Goal: Obtain resource: Obtain resource

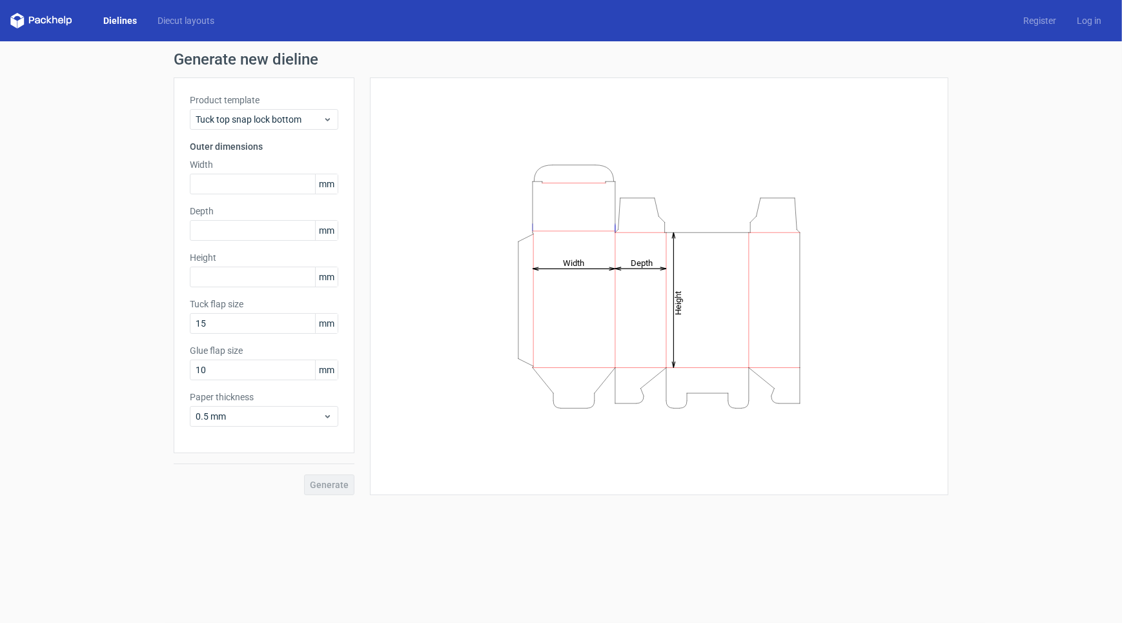
click at [244, 194] on div "Product template Tuck top snap lock bottom Outer dimensions Width mm Depth mm H…" at bounding box center [264, 265] width 181 height 376
click at [246, 183] on input "text" at bounding box center [264, 184] width 148 height 21
type input "8"
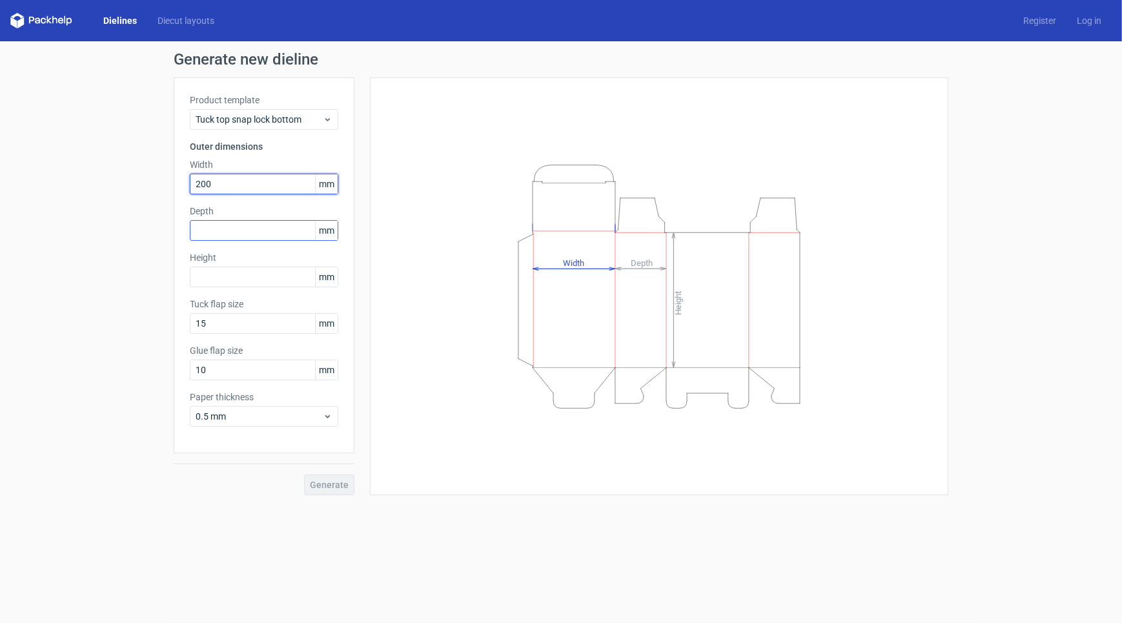
type input "200"
click at [237, 230] on input "text" at bounding box center [264, 230] width 148 height 21
type input "100"
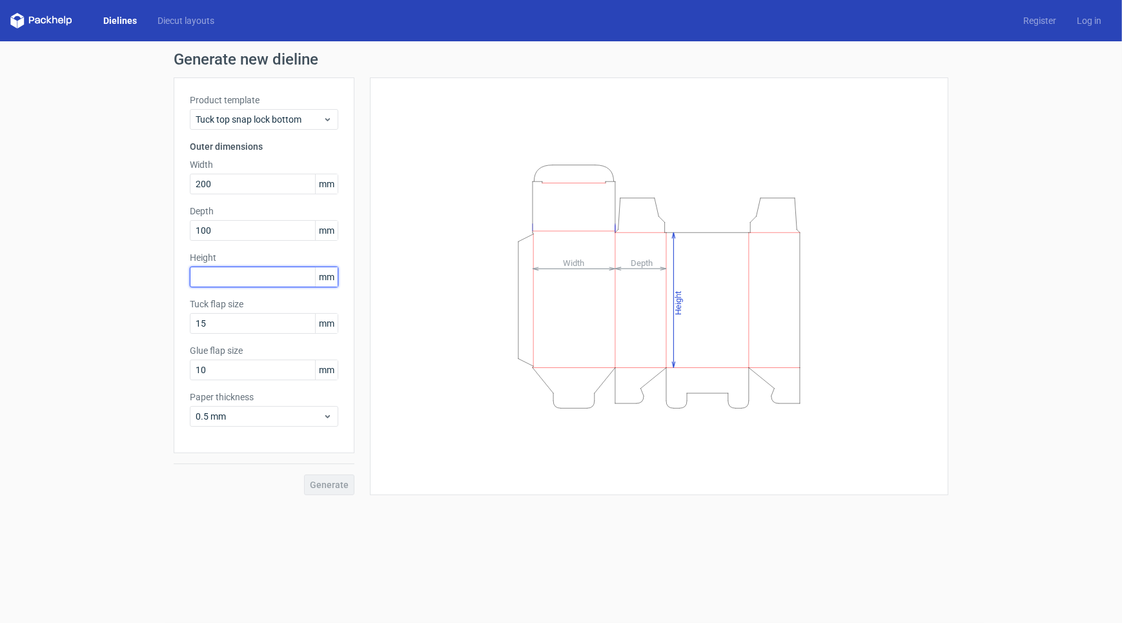
click at [225, 279] on input "text" at bounding box center [264, 277] width 148 height 21
type input "250"
click at [239, 311] on div "Tuck flap size 15 mm" at bounding box center [264, 316] width 148 height 36
click at [309, 481] on button "Generate" at bounding box center [329, 484] width 50 height 21
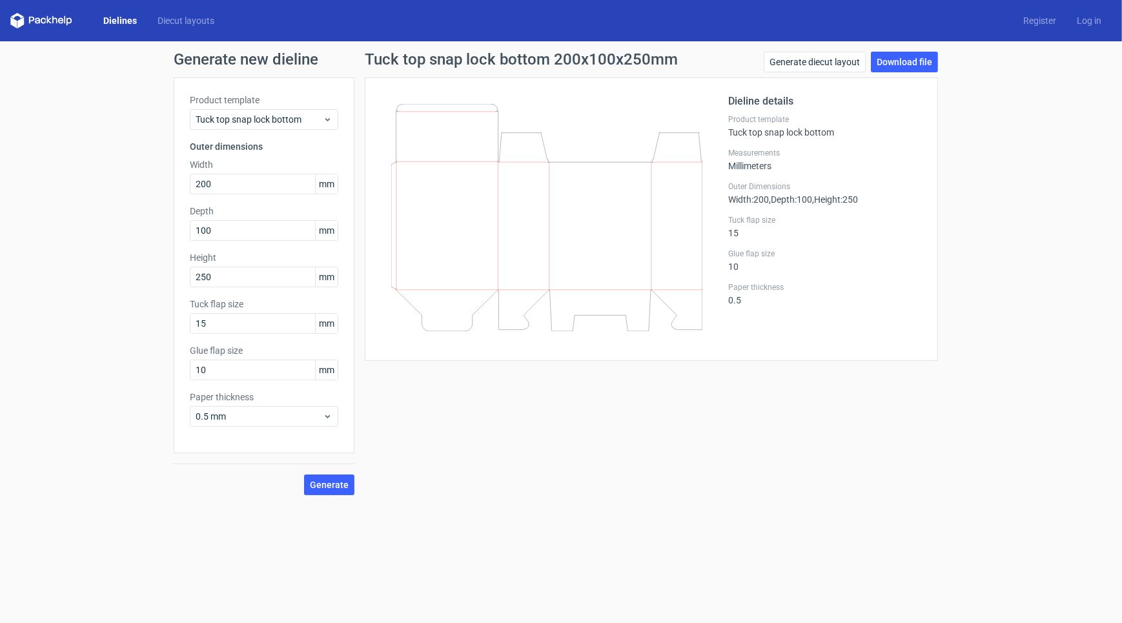
click at [117, 19] on link "Dielines" at bounding box center [120, 20] width 54 height 13
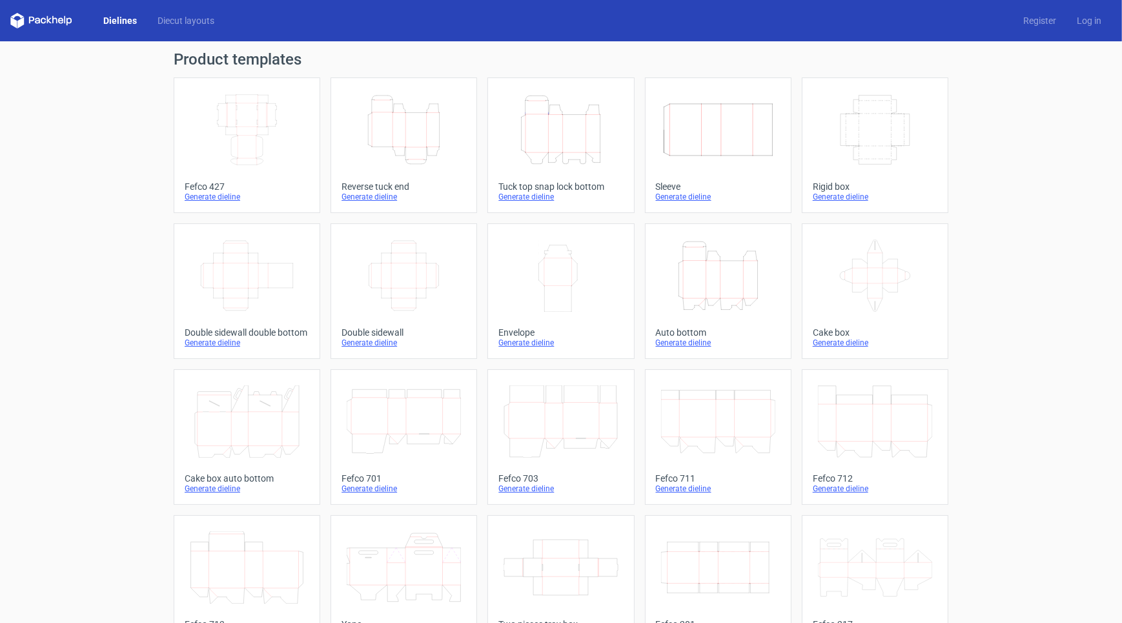
click at [232, 133] on icon "Width Depth Height" at bounding box center [247, 130] width 114 height 72
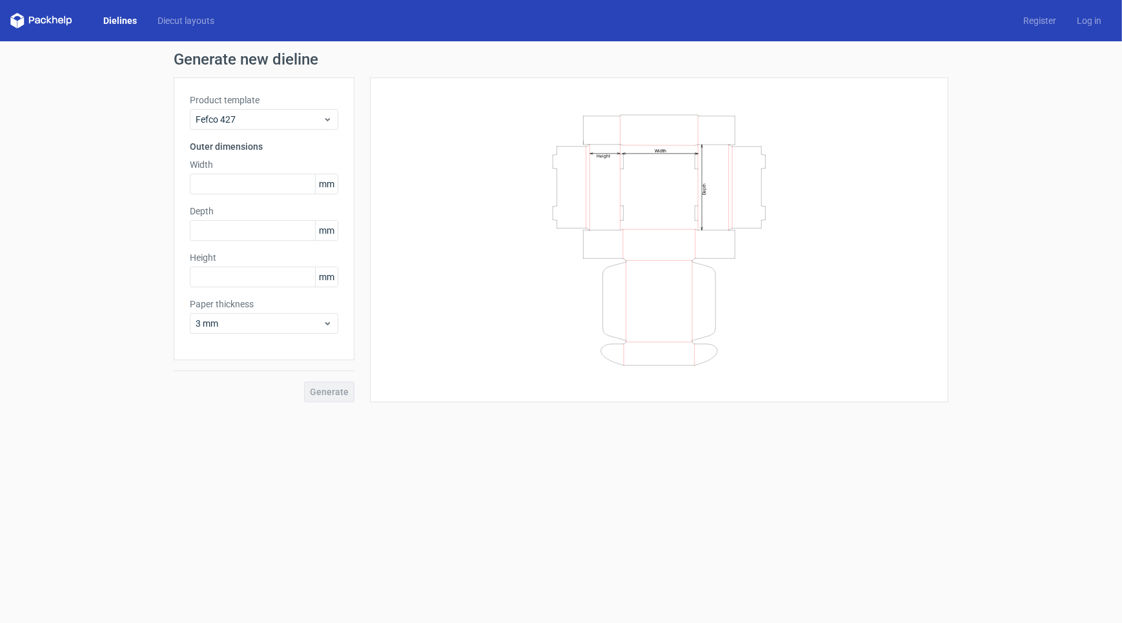
click at [110, 21] on link "Dielines" at bounding box center [120, 20] width 54 height 13
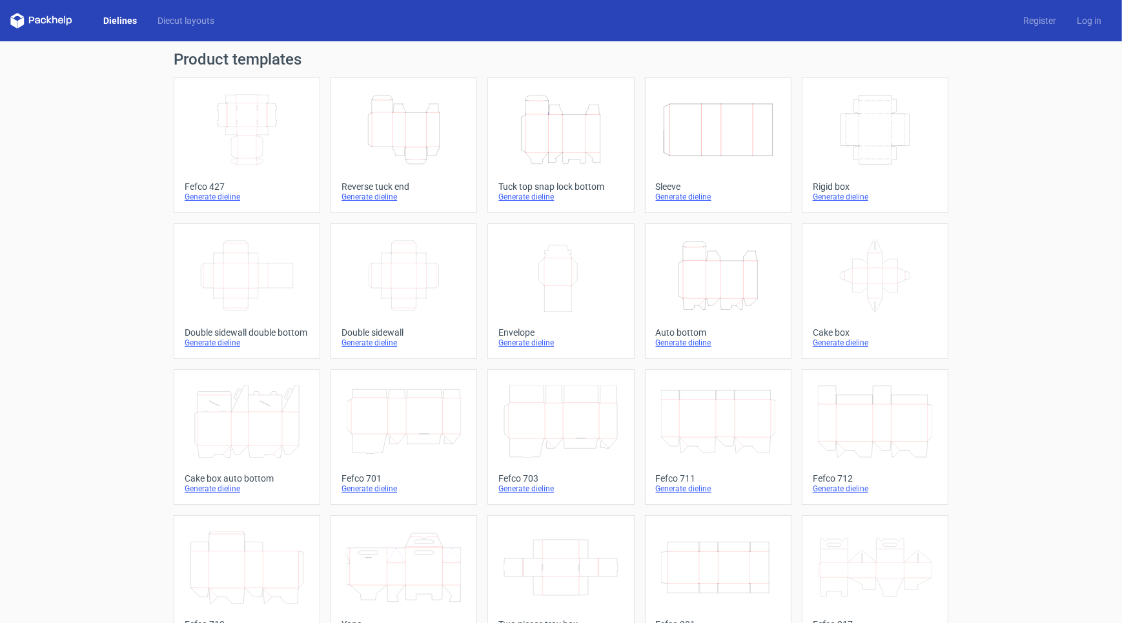
click at [1000, 168] on div "Product templates Width Depth Height Fefco 427 Generate dieline Height Depth Wi…" at bounding box center [561, 423] width 1122 height 765
drag, startPoint x: 316, startPoint y: 1, endPoint x: 97, endPoint y: 349, distance: 411.3
click at [97, 349] on div "Product templates Width Depth Height Fefco 427 Generate dieline Height Depth Wi…" at bounding box center [561, 423] width 1122 height 765
click at [283, 153] on icon "Width Depth Height" at bounding box center [247, 130] width 114 height 72
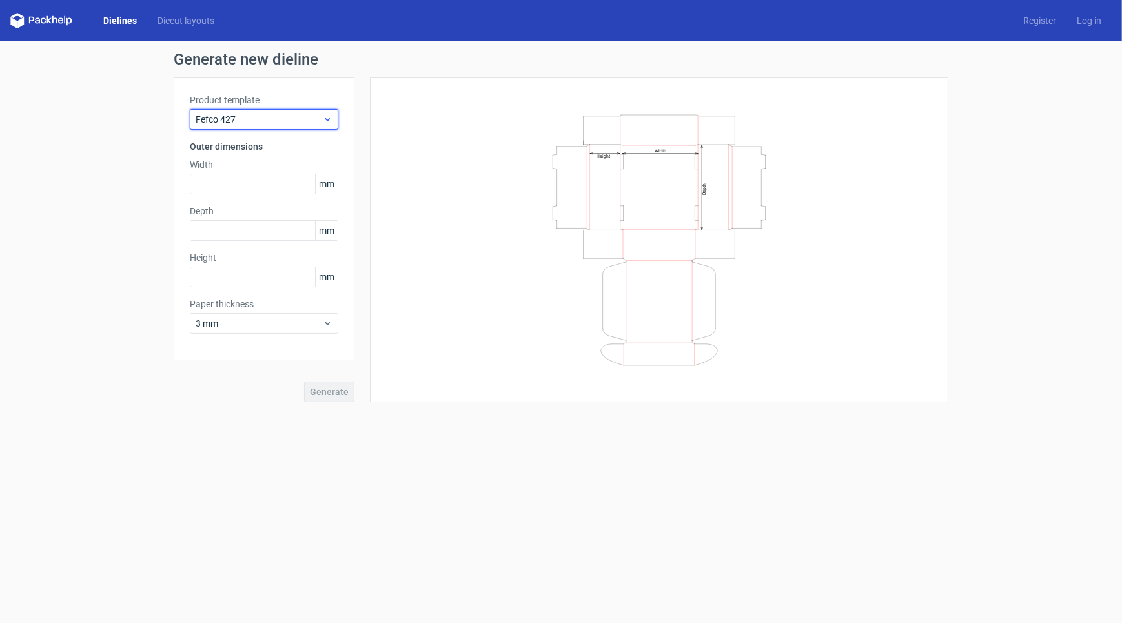
click at [325, 126] on div "Fefco 427" at bounding box center [264, 119] width 148 height 21
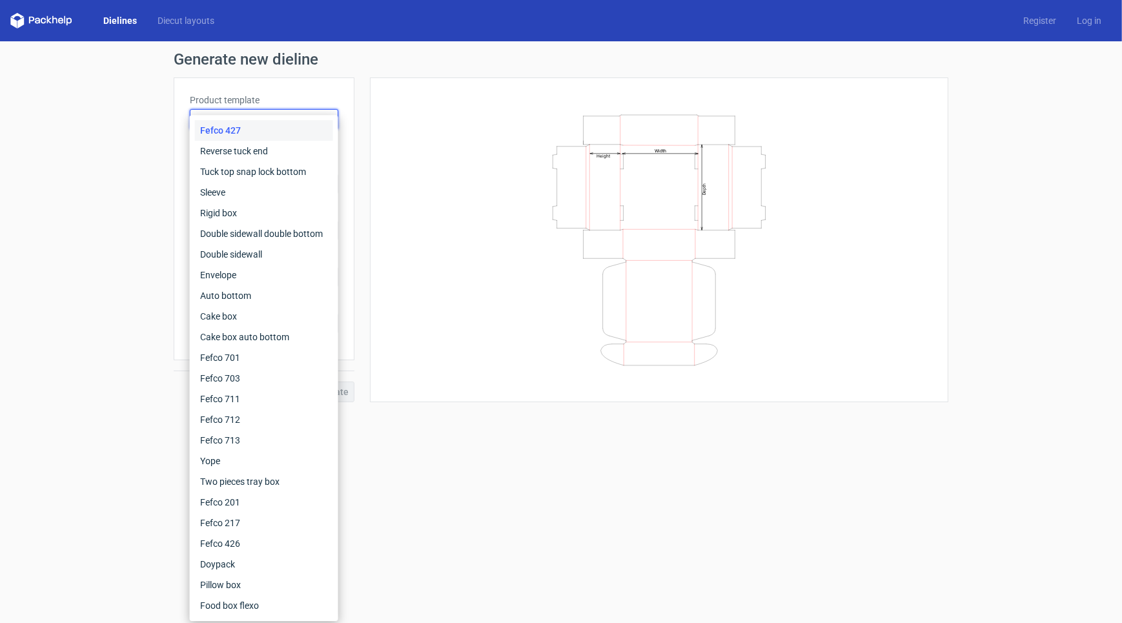
click at [325, 126] on div "Fefco 427" at bounding box center [264, 130] width 138 height 21
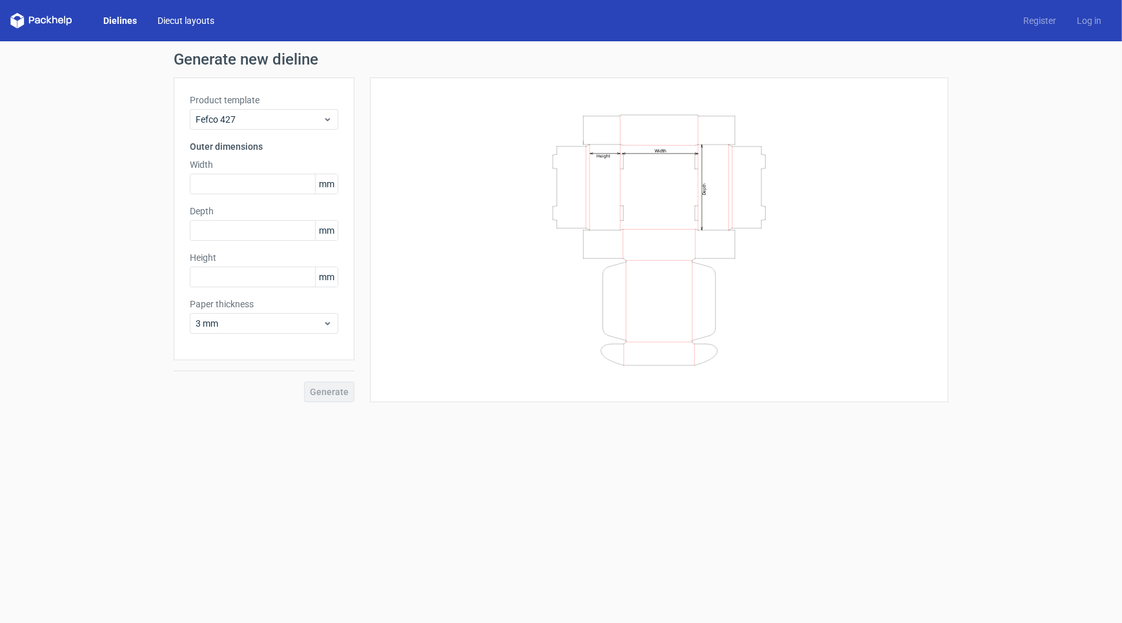
click at [184, 19] on link "Diecut layouts" at bounding box center [185, 20] width 77 height 13
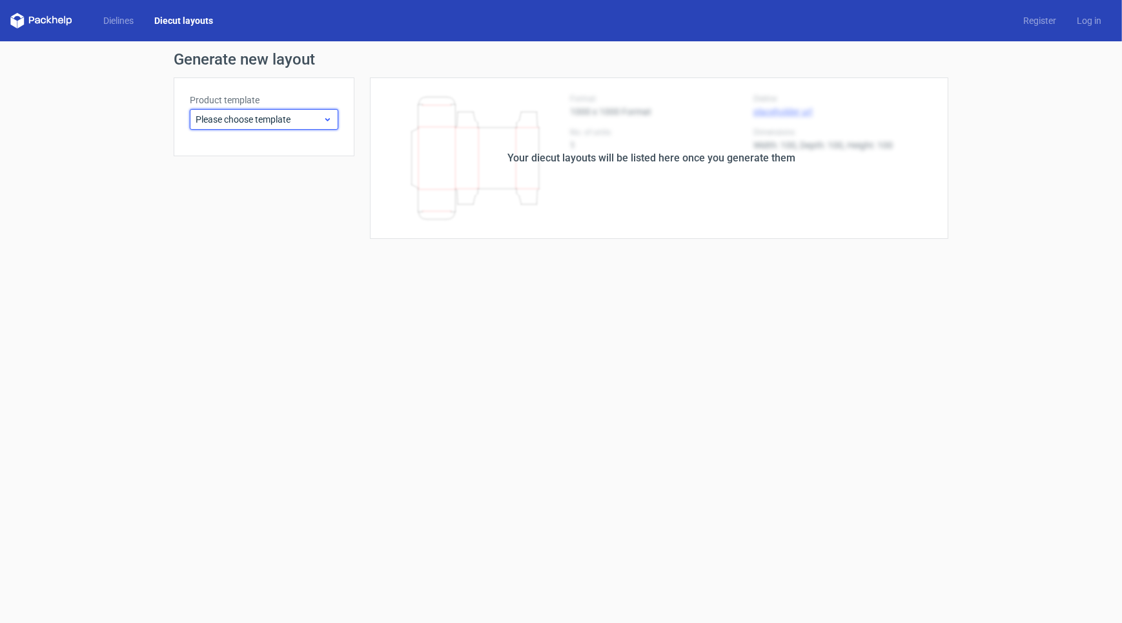
click at [213, 121] on span "Please choose template" at bounding box center [259, 119] width 127 height 13
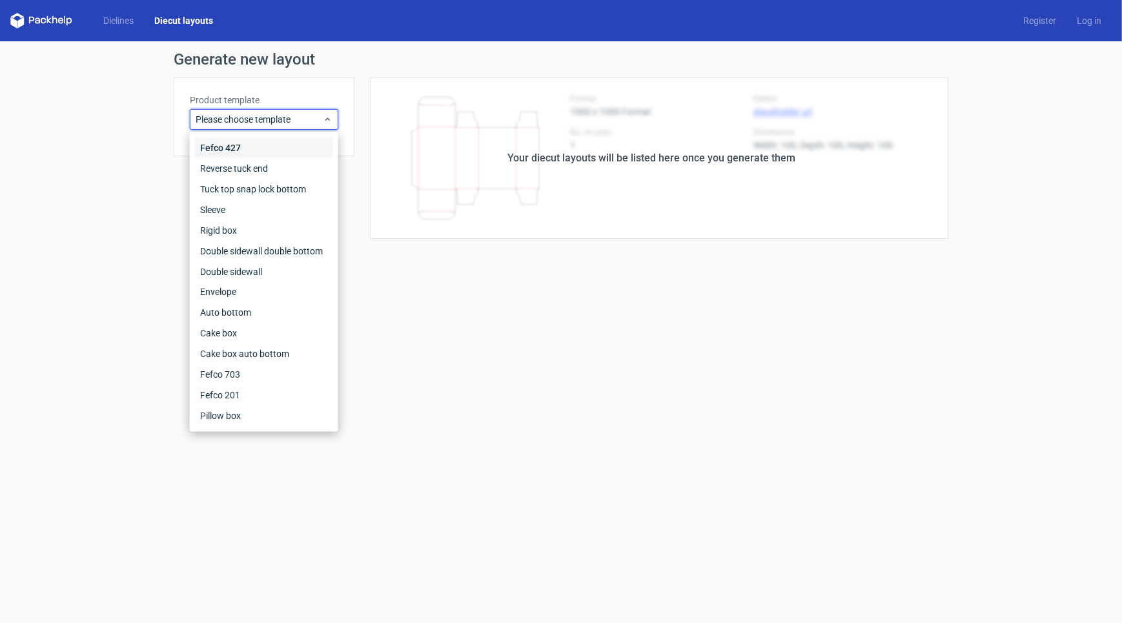
click at [220, 148] on div "Fefco 427" at bounding box center [264, 147] width 138 height 21
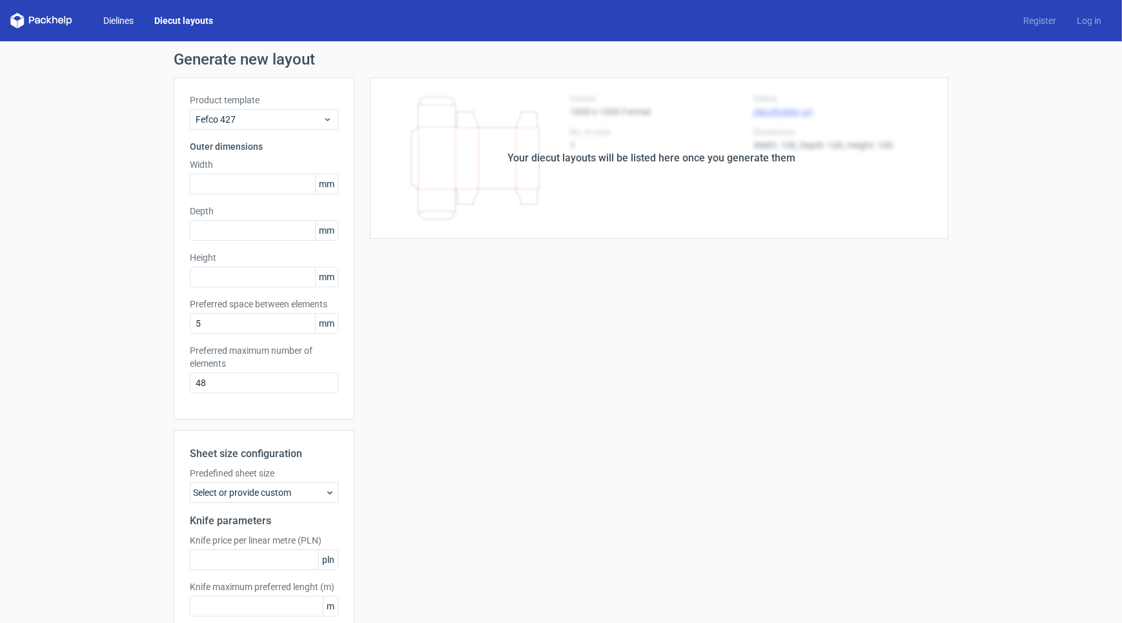
click at [127, 23] on link "Dielines" at bounding box center [118, 20] width 51 height 13
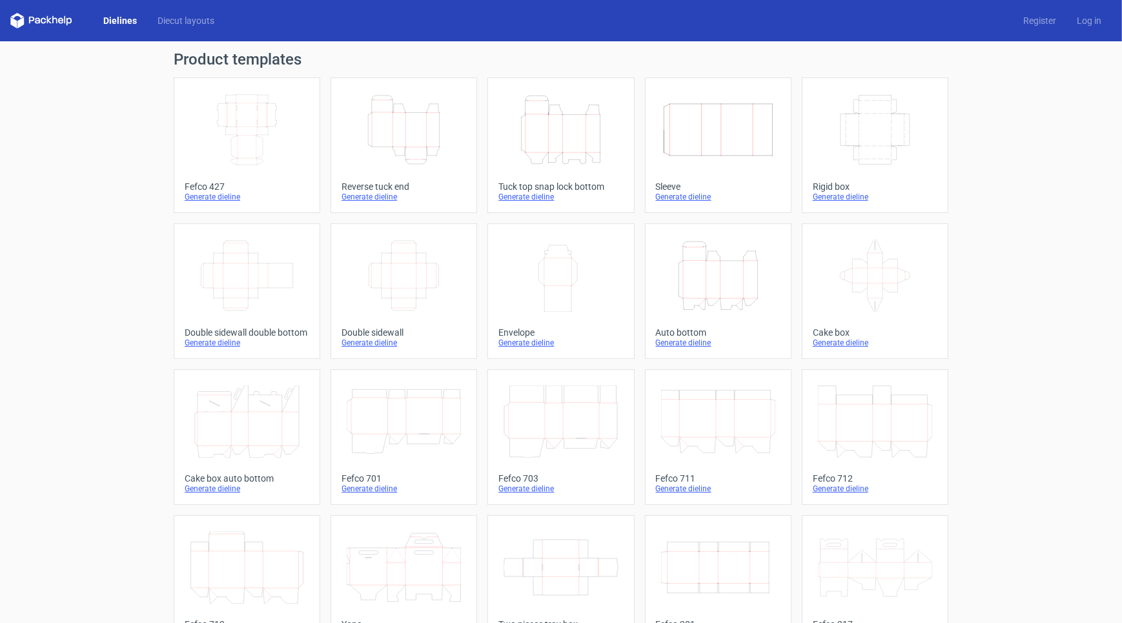
click at [230, 120] on icon "Width Depth Height" at bounding box center [247, 130] width 114 height 72
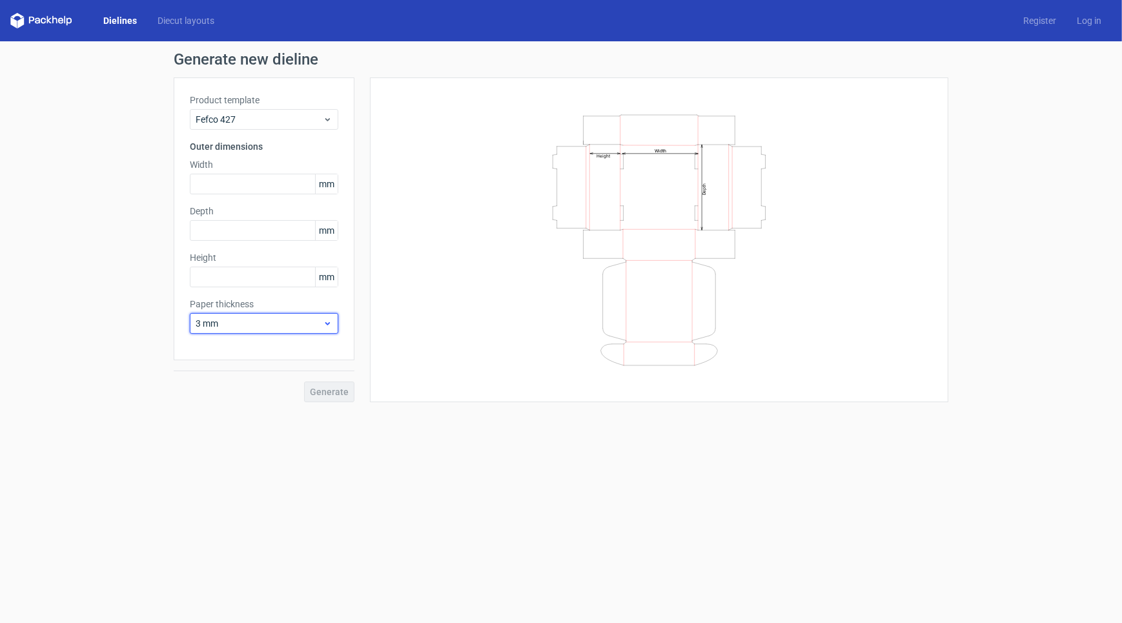
click at [309, 322] on span "3 mm" at bounding box center [259, 323] width 127 height 13
click at [271, 392] on div "1 mm" at bounding box center [264, 393] width 138 height 21
click at [265, 186] on input "text" at bounding box center [264, 184] width 148 height 21
click at [258, 241] on div "Product template Fefco 427 Outer dimensions Width mm Depth mm Height mm Paper t…" at bounding box center [264, 218] width 181 height 283
click at [260, 189] on input "text" at bounding box center [264, 184] width 148 height 21
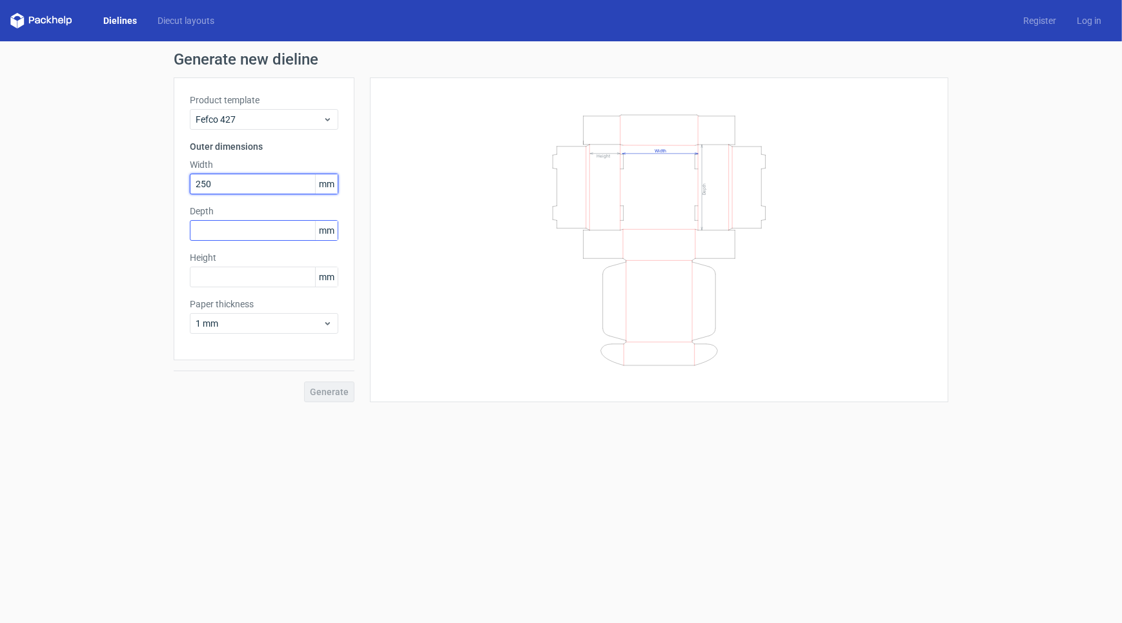
type input "250"
click at [265, 222] on input "text" at bounding box center [264, 230] width 148 height 21
type input "250"
click at [252, 265] on div "Height mm" at bounding box center [264, 269] width 148 height 36
click at [252, 292] on div "Product template Fefco 427 Outer dimensions Width 250 mm Depth 250 mm Height mm…" at bounding box center [264, 218] width 181 height 283
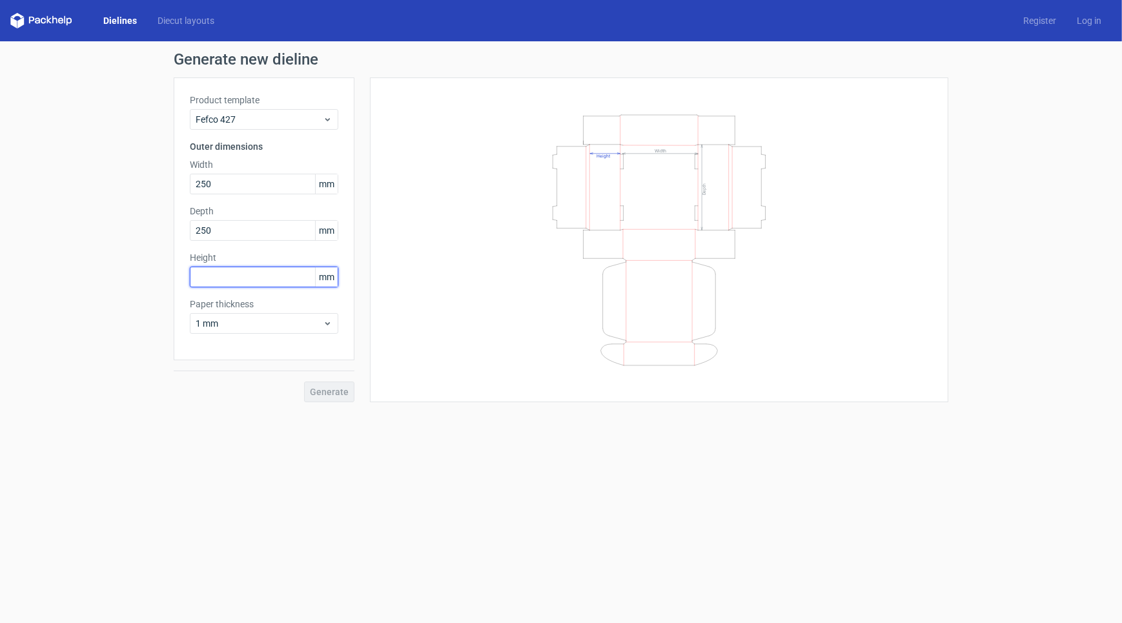
click at [250, 275] on input "text" at bounding box center [264, 277] width 148 height 21
type input "120"
click at [350, 389] on button "Generate" at bounding box center [329, 391] width 50 height 21
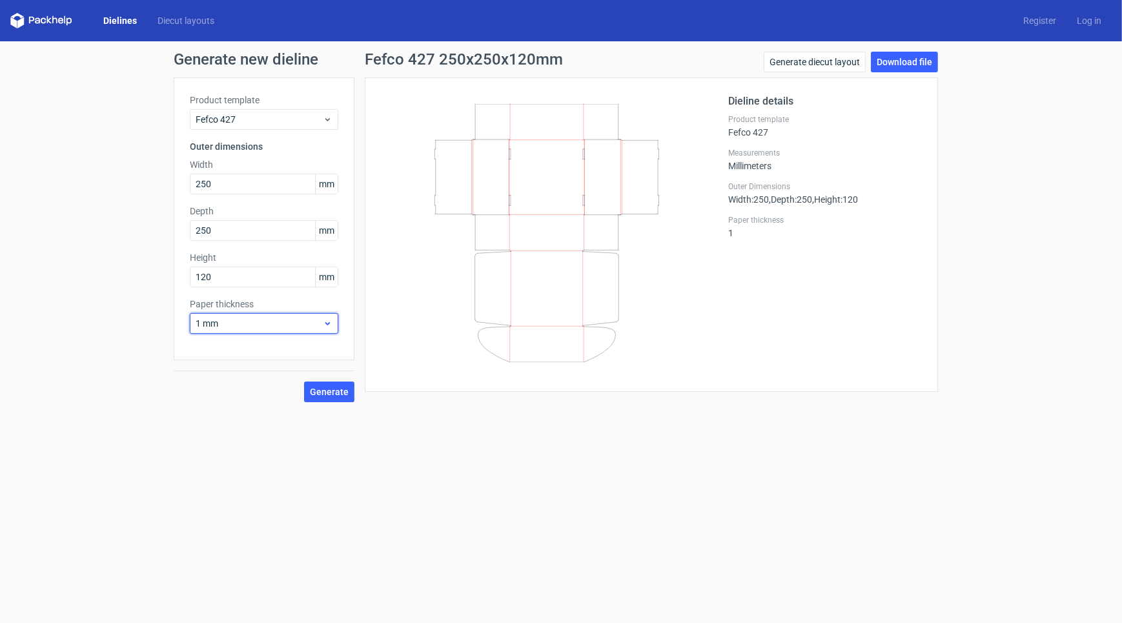
click at [334, 323] on div "1 mm" at bounding box center [264, 323] width 148 height 21
click at [302, 360] on div "0.4 mm" at bounding box center [264, 351] width 138 height 21
click at [339, 391] on span "Generate" at bounding box center [329, 391] width 39 height 9
click at [321, 318] on span "0.4 mm" at bounding box center [259, 323] width 127 height 13
click at [228, 419] on div "1.5 mm" at bounding box center [264, 413] width 138 height 21
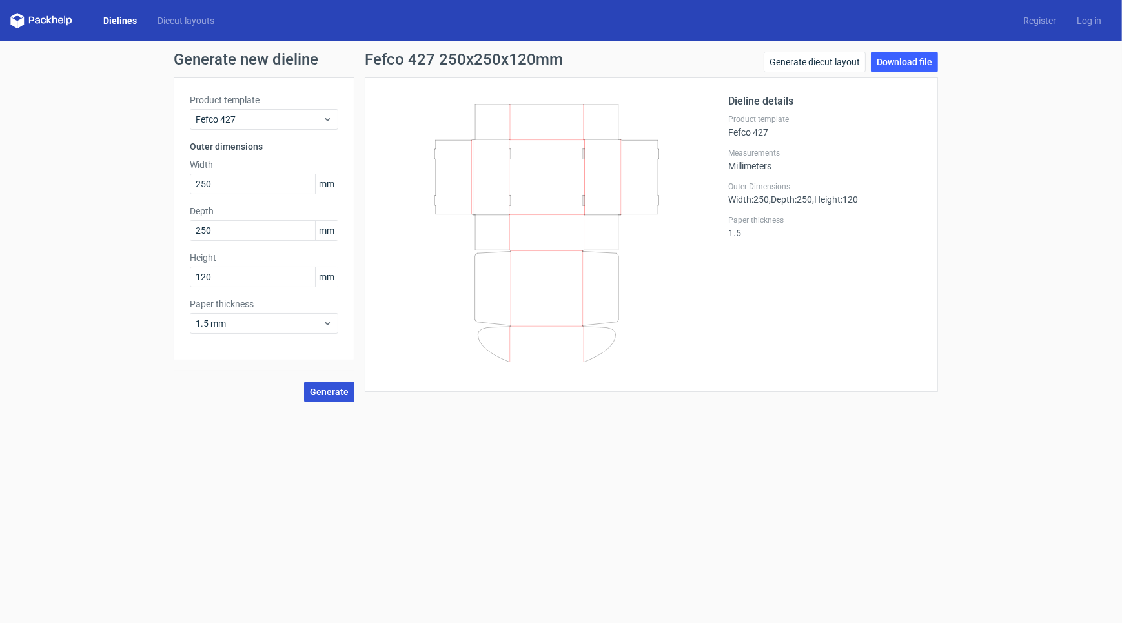
click at [323, 396] on span "Generate" at bounding box center [329, 391] width 39 height 9
click at [318, 328] on span "1.5 mm" at bounding box center [259, 323] width 127 height 13
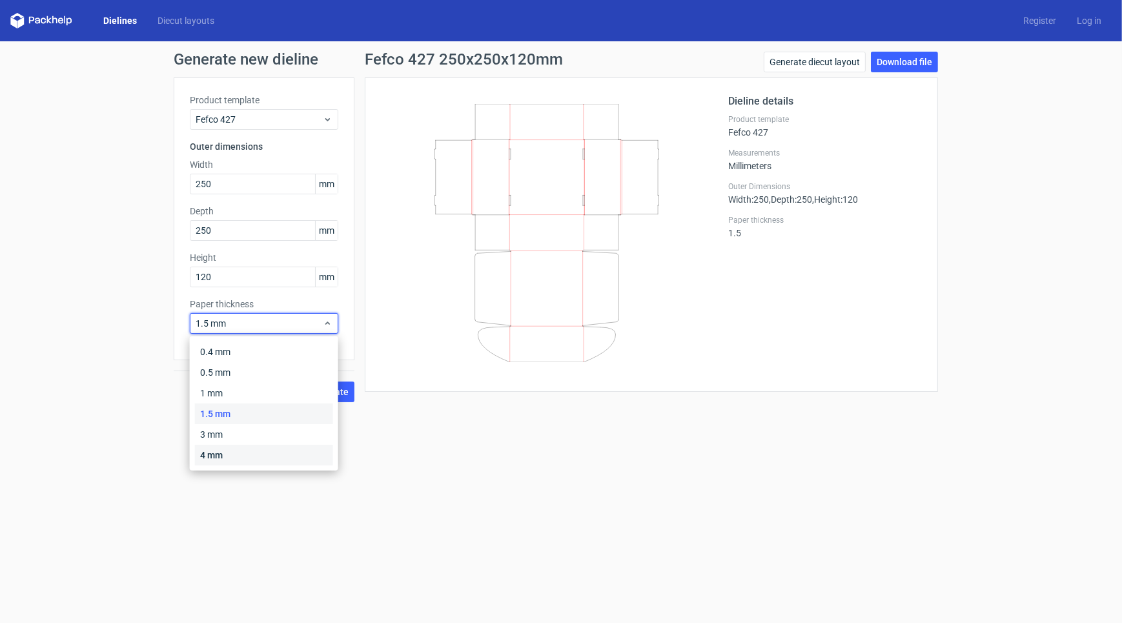
click at [271, 447] on div "4 mm" at bounding box center [264, 455] width 138 height 21
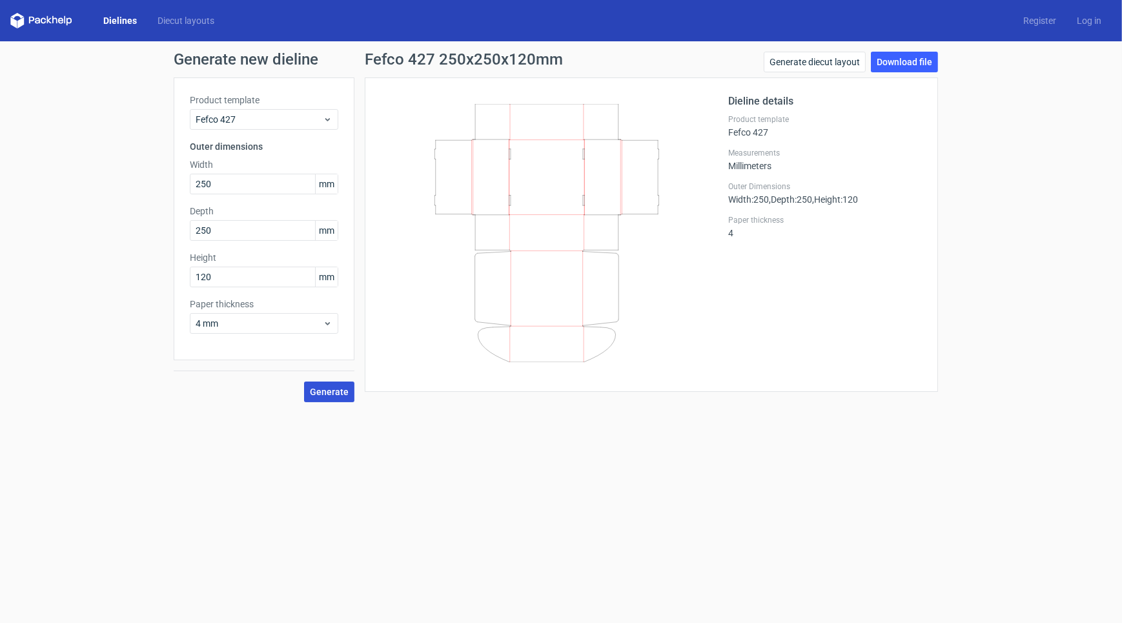
click at [325, 394] on span "Generate" at bounding box center [329, 391] width 39 height 9
click at [889, 64] on link "Download file" at bounding box center [904, 62] width 67 height 21
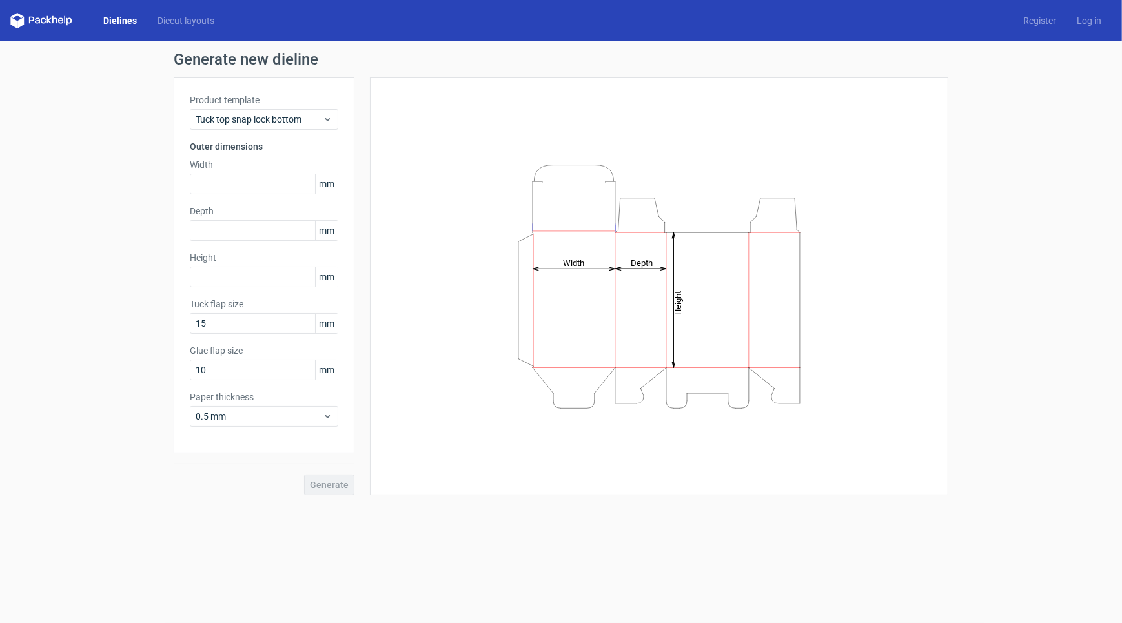
click at [205, 535] on form "Generate new dieline Product template Tuck top snap lock bottom Outer dimension…" at bounding box center [561, 332] width 1122 height 582
click at [243, 232] on input "text" at bounding box center [264, 230] width 148 height 21
type input "2"
type input "100"
click at [226, 182] on input "text" at bounding box center [264, 184] width 148 height 21
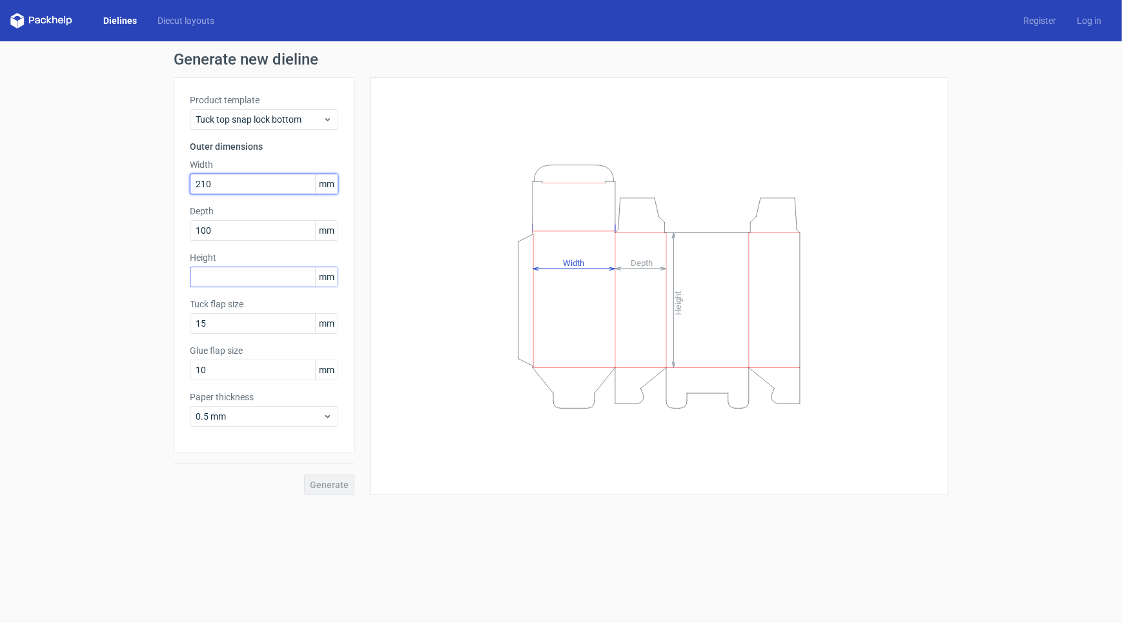
type input "210"
click at [207, 277] on input "text" at bounding box center [264, 277] width 148 height 21
type input "350"
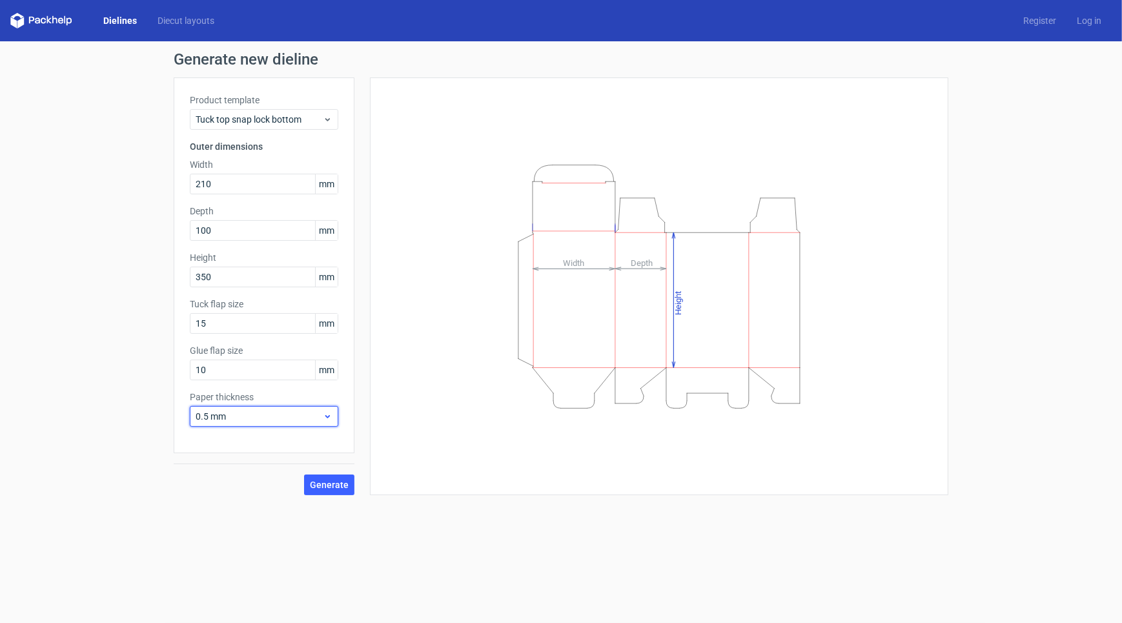
click at [261, 420] on span "0.5 mm" at bounding box center [259, 416] width 127 height 13
click at [244, 488] on div "1 mm" at bounding box center [264, 486] width 138 height 21
click at [317, 477] on button "Generate" at bounding box center [329, 484] width 50 height 21
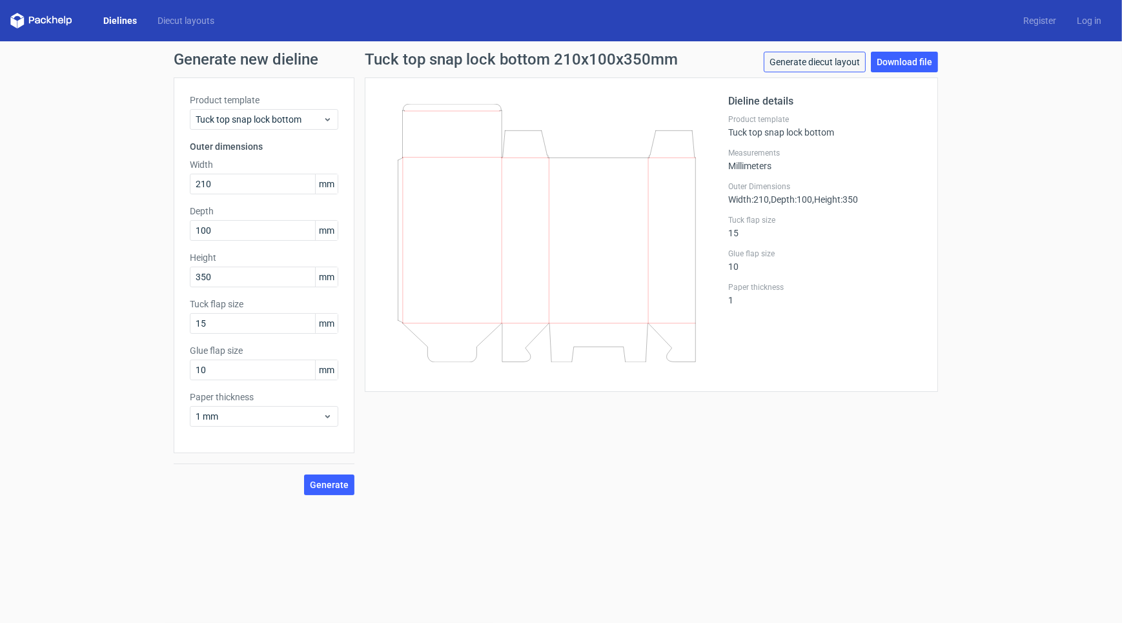
click at [837, 60] on link "Generate diecut layout" at bounding box center [815, 62] width 102 height 21
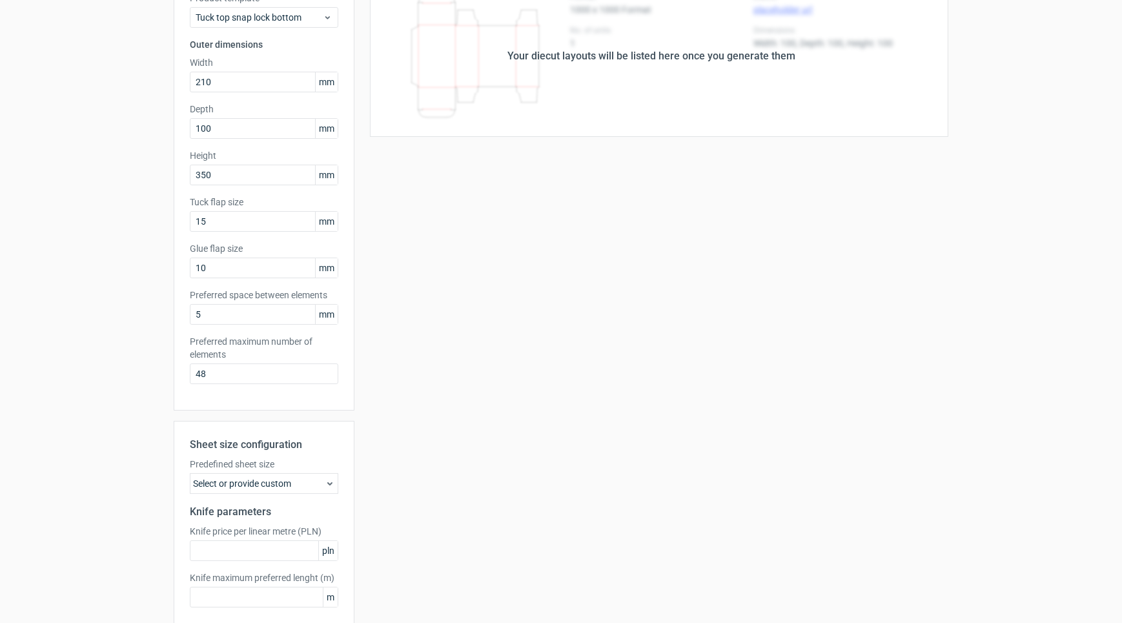
scroll to position [164, 0]
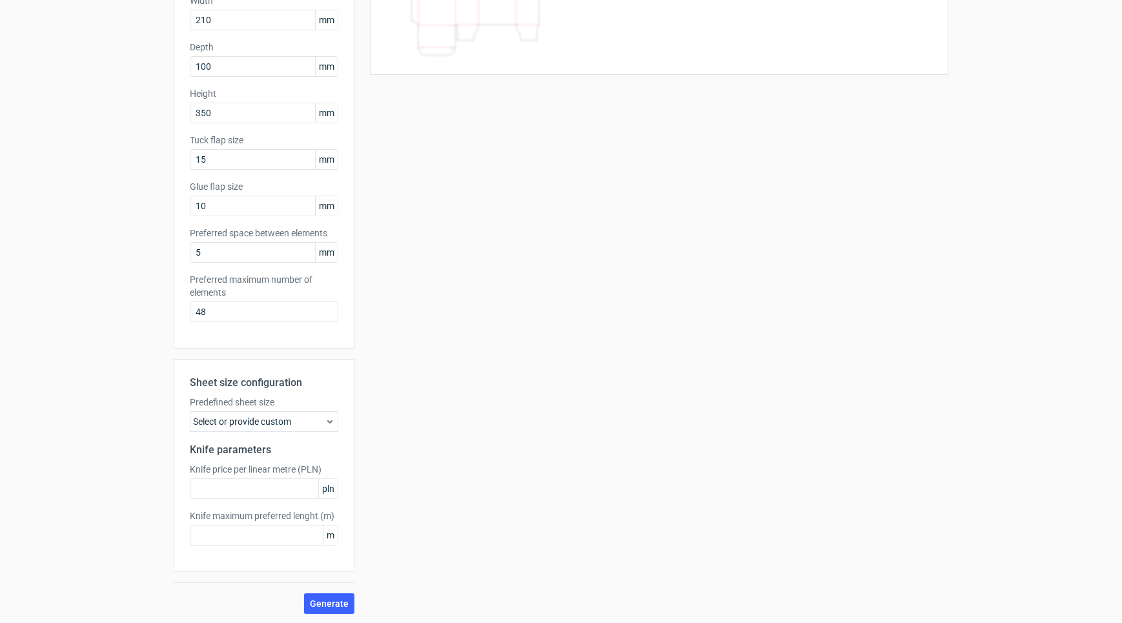
click at [329, 409] on div "Predefined sheet size Select or provide custom" at bounding box center [264, 414] width 148 height 36
click at [329, 414] on div "Select or provide custom" at bounding box center [264, 421] width 148 height 21
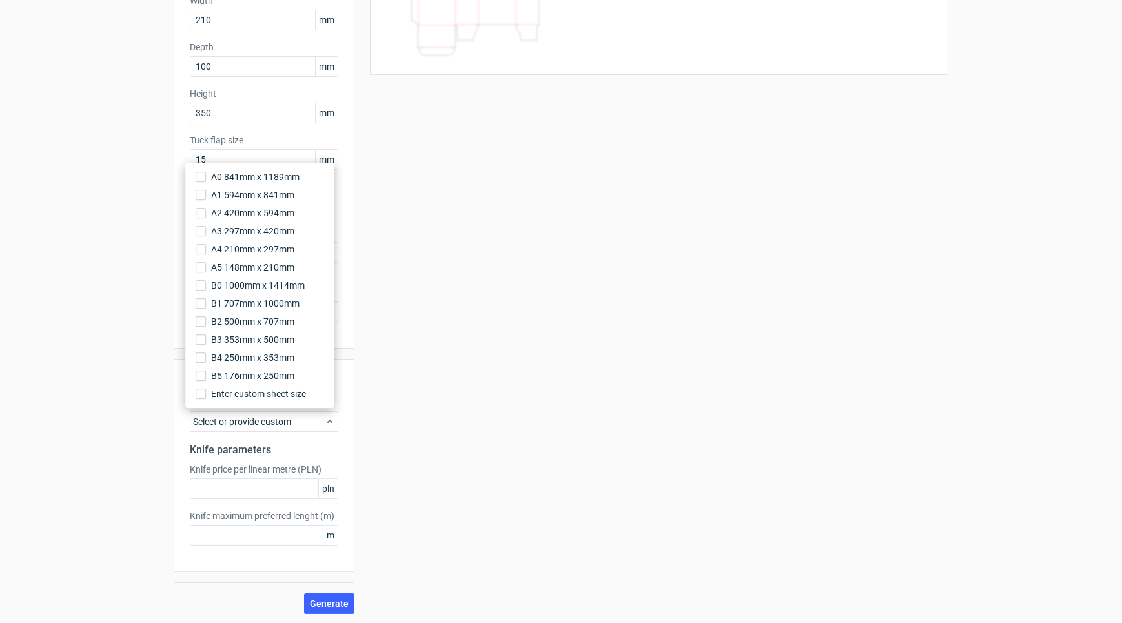
click at [329, 414] on div "Select or provide custom" at bounding box center [264, 421] width 148 height 21
click at [400, 445] on div "Your diecut layouts will be listed here once you generate them Height Depth Wid…" at bounding box center [651, 264] width 594 height 700
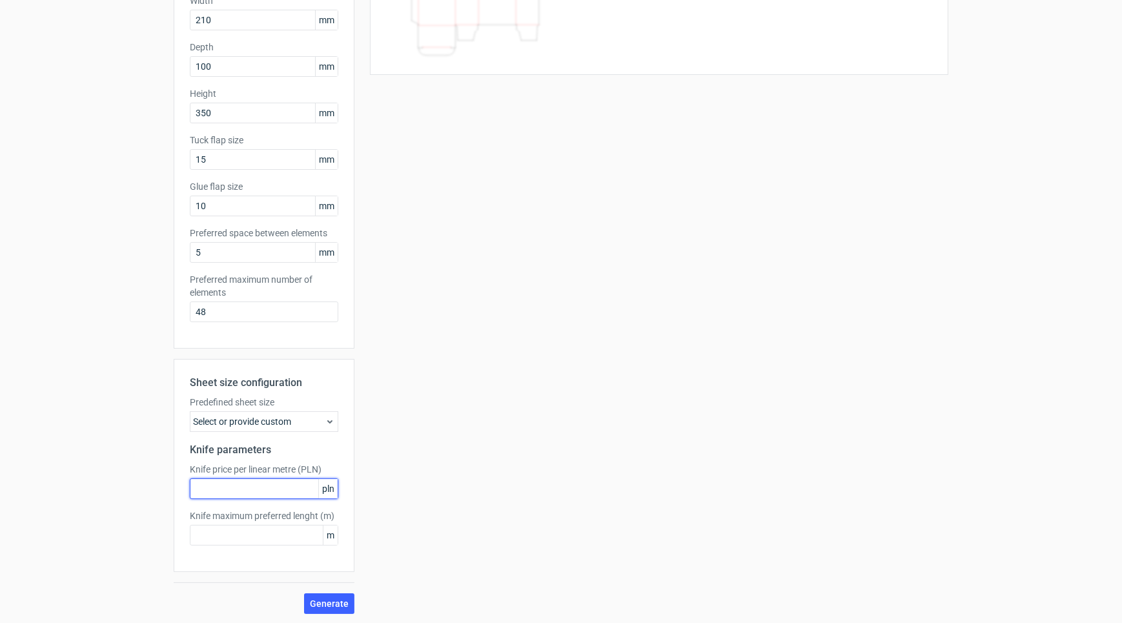
click at [277, 490] on input "text" at bounding box center [264, 488] width 148 height 21
click at [414, 378] on div "Your diecut layouts will be listed here once you generate them Height Depth Wid…" at bounding box center [651, 264] width 594 height 700
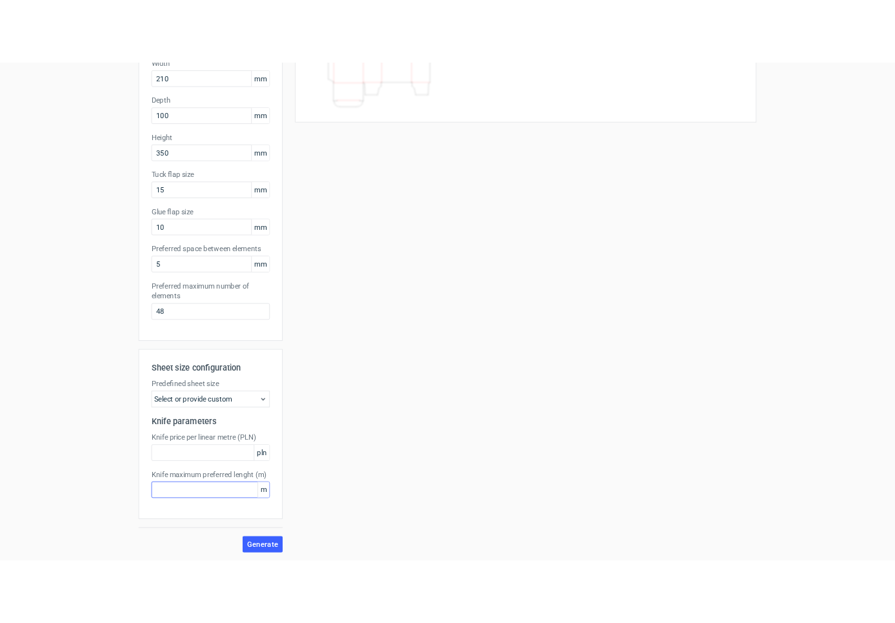
scroll to position [0, 0]
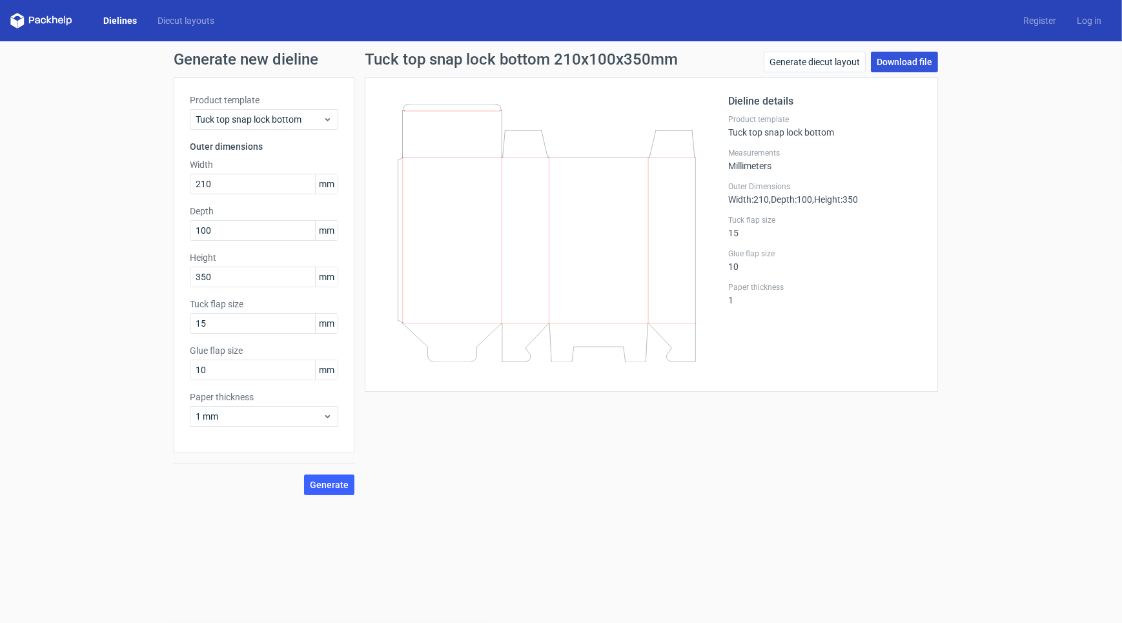
click at [901, 66] on link "Download file" at bounding box center [904, 62] width 67 height 21
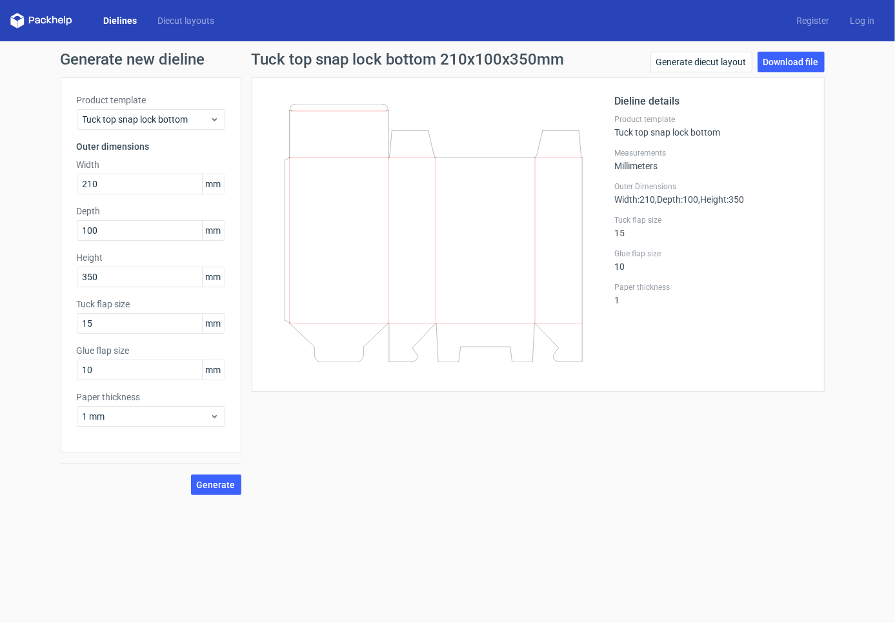
click at [474, 538] on form "Generate new dieline Product template Tuck top snap lock bottom Outer dimension…" at bounding box center [447, 332] width 895 height 582
click at [724, 450] on div "Tuck top snap lock bottom 210x100x350mm Generate diecut layout Download file Di…" at bounding box center [538, 273] width 594 height 443
